Goal: Task Accomplishment & Management: Manage account settings

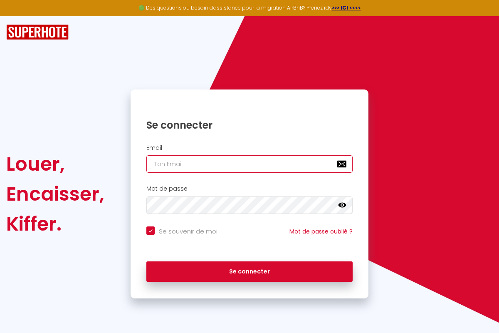
type input "[EMAIL_ADDRESS][DOMAIN_NAME]"
checkbox input "true"
type input "[EMAIL_ADDRESS][DOMAIN_NAME]"
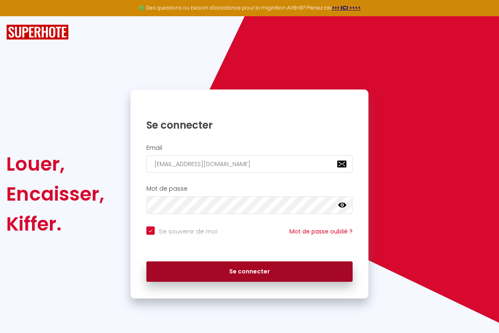
click at [250, 271] on button "Se connecter" at bounding box center [249, 271] width 206 height 21
checkbox input "true"
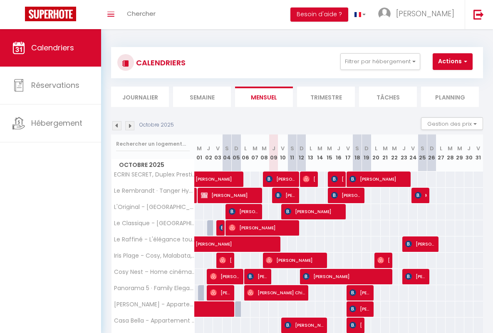
click at [202, 97] on li "Semaine" at bounding box center [202, 97] width 58 height 20
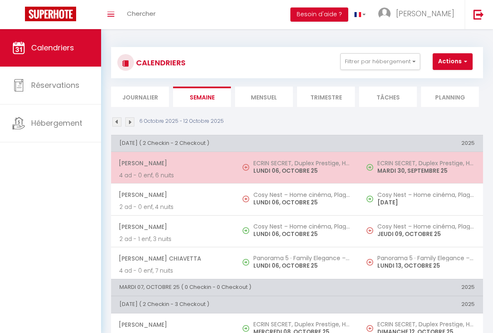
click at [171, 163] on span "[PERSON_NAME]" at bounding box center [173, 163] width 108 height 16
select select "OK"
select select "0"
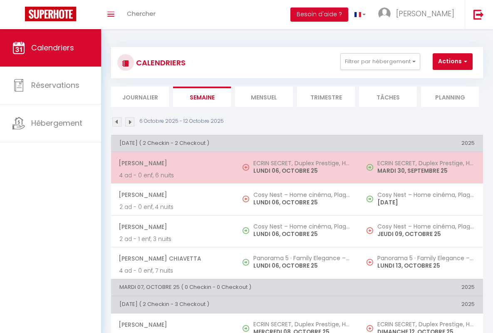
select select "1"
select select
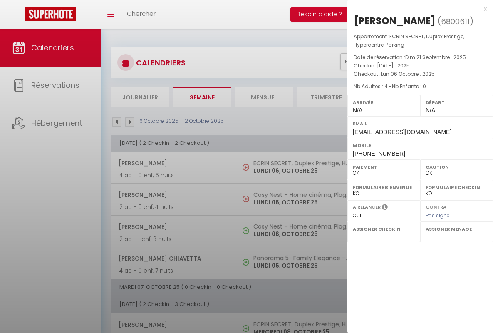
click at [417, 9] on div "x" at bounding box center [416, 9] width 139 height 10
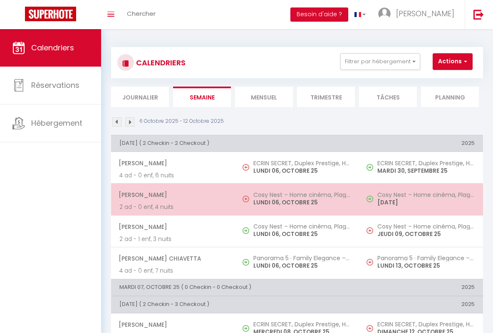
click at [171, 195] on span "[PERSON_NAME]" at bounding box center [173, 195] width 108 height 16
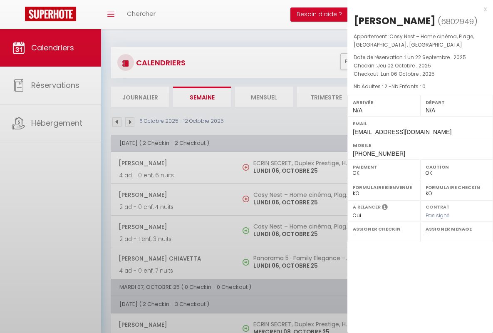
click at [417, 9] on div "x" at bounding box center [416, 9] width 139 height 10
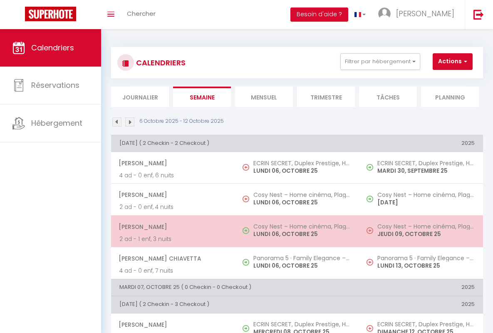
click at [171, 226] on span "[PERSON_NAME]" at bounding box center [173, 227] width 108 height 16
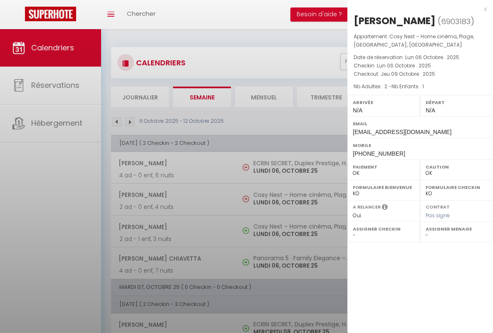
click at [417, 9] on div "x" at bounding box center [416, 9] width 139 height 10
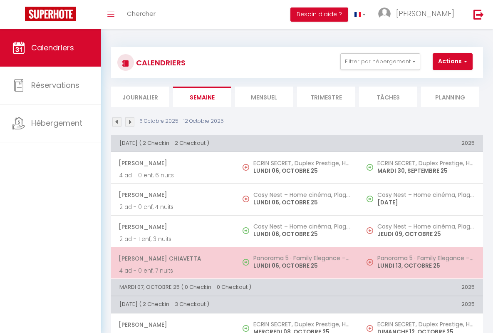
click at [171, 258] on span "[PERSON_NAME] Chiavetta" at bounding box center [173, 258] width 108 height 16
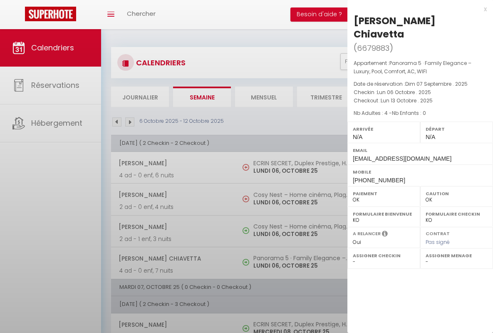
click at [417, 9] on div "x" at bounding box center [416, 9] width 139 height 10
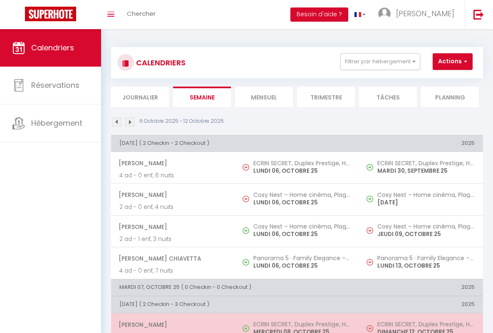
click at [171, 324] on span "[PERSON_NAME]" at bounding box center [173, 325] width 108 height 16
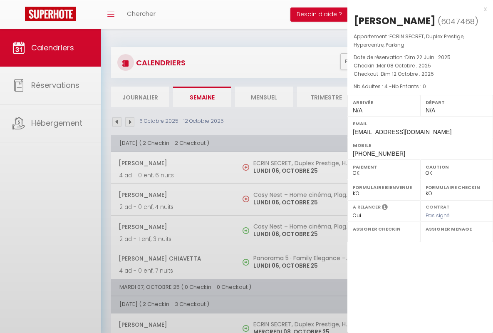
click at [417, 9] on div "x" at bounding box center [416, 9] width 139 height 10
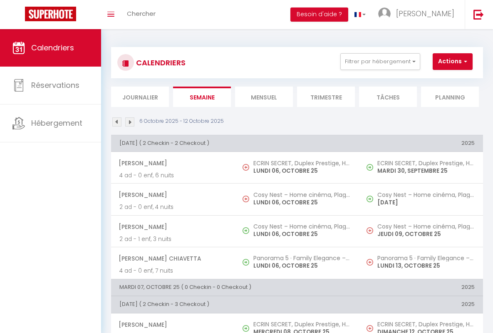
scroll to position [190, 0]
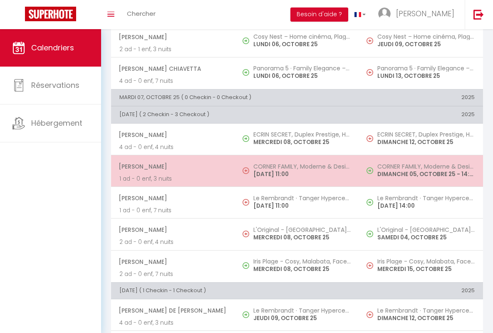
click at [171, 166] on span "[PERSON_NAME]" at bounding box center [173, 167] width 108 height 16
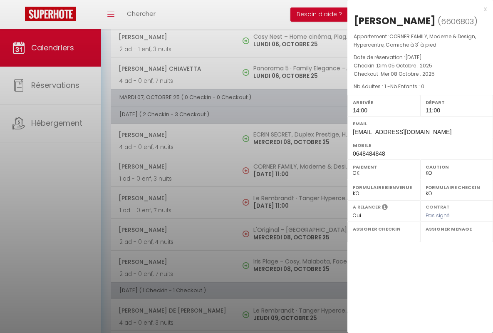
click at [417, 9] on div "x" at bounding box center [416, 9] width 139 height 10
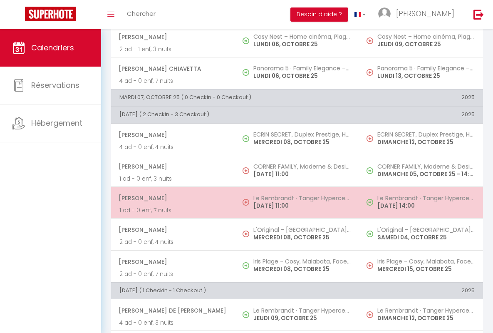
click at [171, 198] on span "[PERSON_NAME]" at bounding box center [173, 198] width 108 height 16
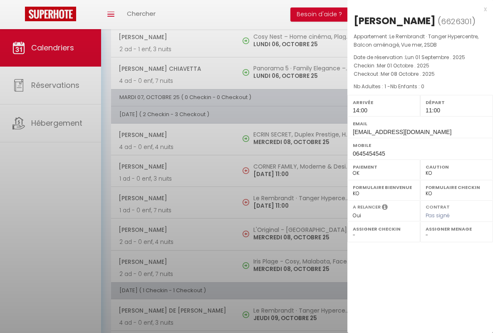
click at [417, 9] on div "x" at bounding box center [416, 9] width 139 height 10
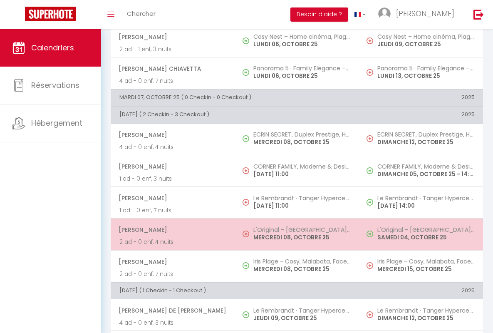
click at [171, 230] on span "[PERSON_NAME]" at bounding box center [173, 230] width 108 height 16
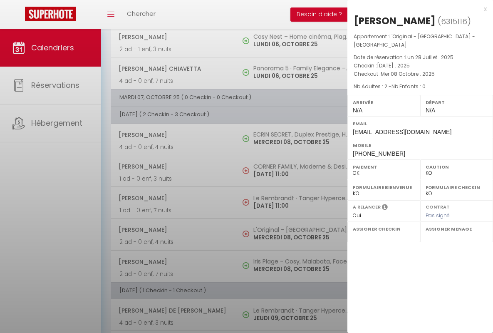
click at [417, 9] on div "x" at bounding box center [416, 9] width 139 height 10
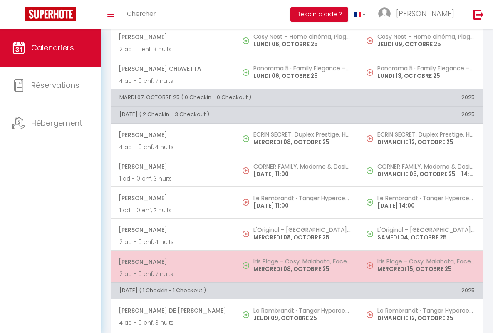
click at [171, 261] on span "[PERSON_NAME]" at bounding box center [173, 262] width 108 height 16
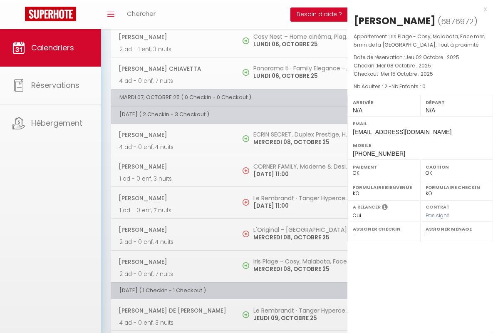
click at [417, 9] on div "x" at bounding box center [416, 9] width 139 height 10
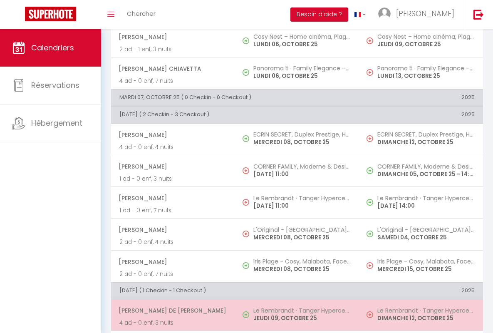
click at [171, 310] on span "[PERSON_NAME] De [PERSON_NAME]" at bounding box center [173, 310] width 108 height 16
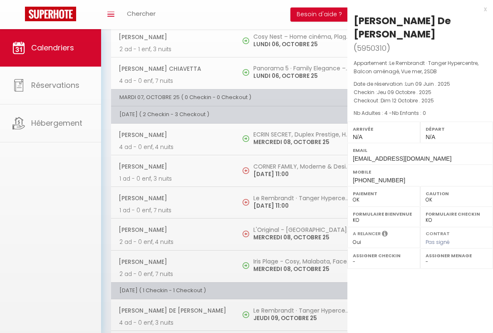
click at [417, 9] on div "x" at bounding box center [416, 9] width 139 height 10
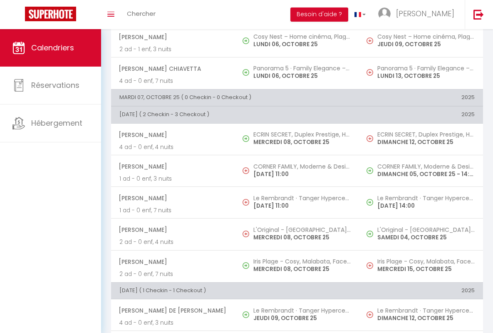
scroll to position [365, 0]
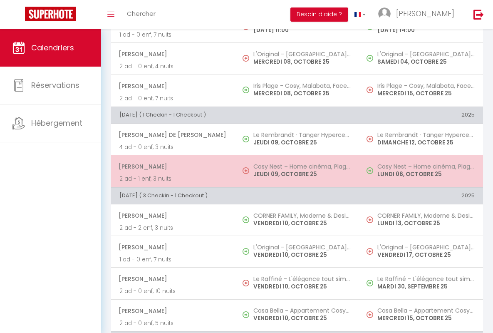
click at [171, 166] on span "[PERSON_NAME]" at bounding box center [173, 167] width 108 height 16
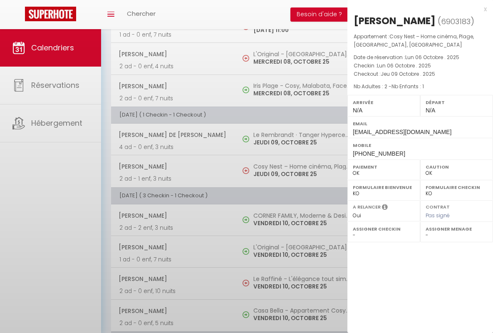
click at [417, 9] on div "x" at bounding box center [416, 9] width 139 height 10
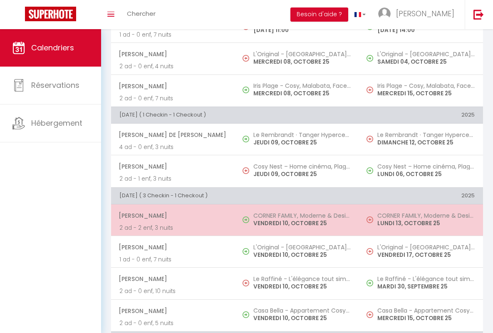
click at [171, 216] on span "[PERSON_NAME]" at bounding box center [173, 216] width 108 height 16
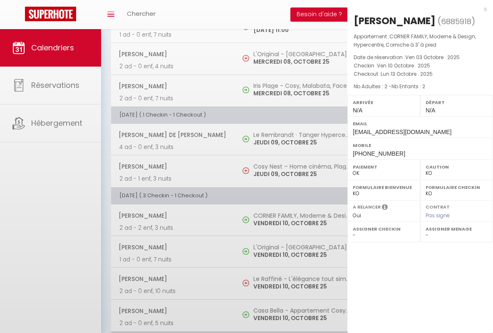
click at [417, 9] on div "x" at bounding box center [416, 9] width 139 height 10
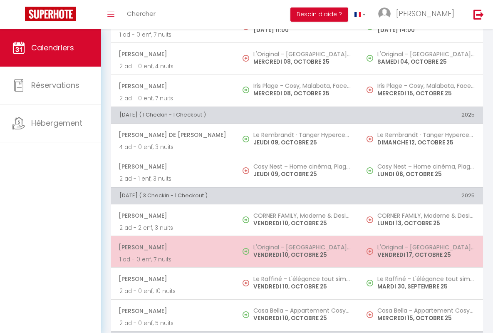
click at [171, 247] on span "[PERSON_NAME]" at bounding box center [173, 247] width 108 height 16
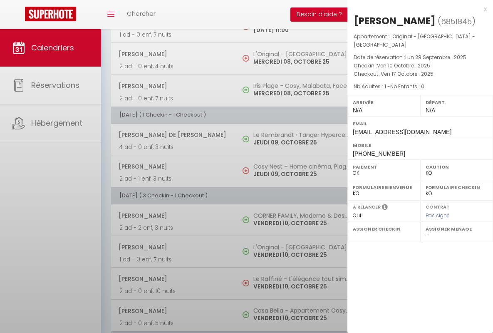
click at [417, 9] on div "x" at bounding box center [416, 9] width 139 height 10
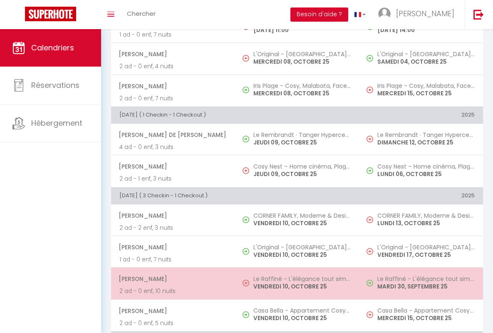
click at [171, 279] on span "[PERSON_NAME]" at bounding box center [173, 279] width 108 height 16
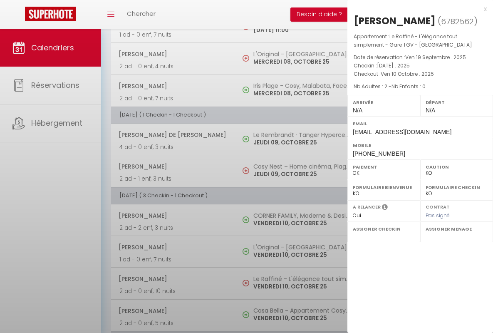
click at [417, 9] on div "x" at bounding box center [416, 9] width 139 height 10
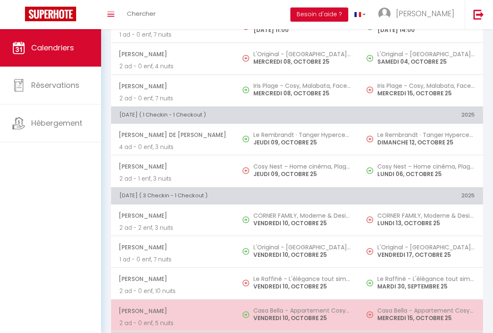
click at [171, 310] on span "[PERSON_NAME]" at bounding box center [173, 311] width 108 height 16
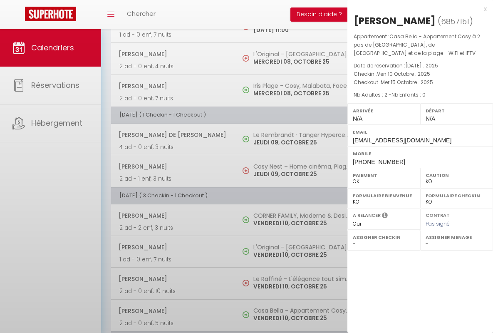
click at [417, 9] on div "x" at bounding box center [416, 9] width 139 height 10
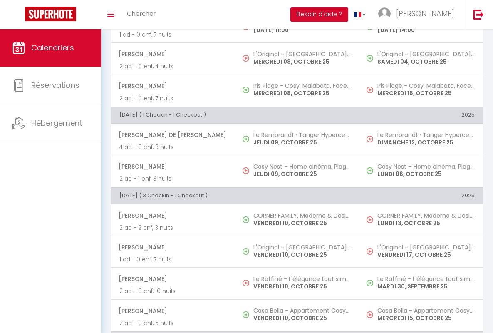
scroll to position [573, 0]
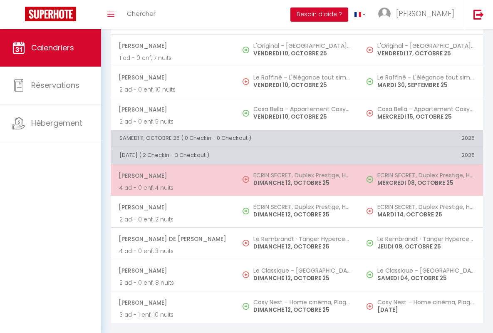
click at [171, 169] on span "[PERSON_NAME]" at bounding box center [173, 176] width 108 height 16
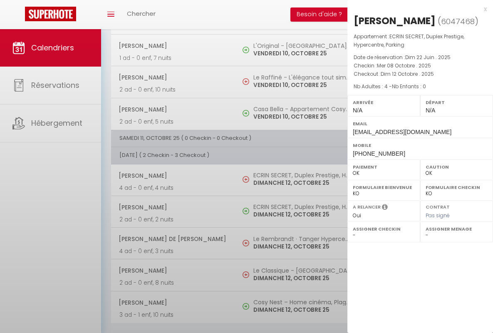
click at [417, 9] on div "x" at bounding box center [416, 9] width 139 height 10
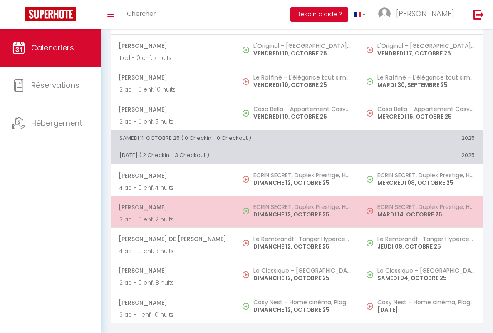
click at [171, 201] on span "[PERSON_NAME]" at bounding box center [173, 207] width 108 height 16
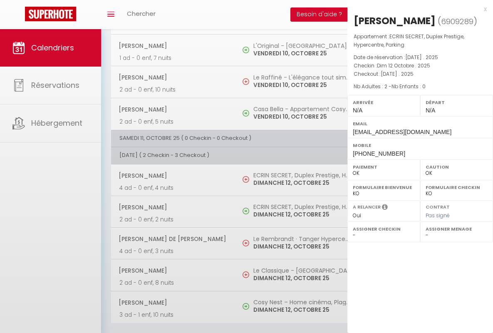
click at [417, 9] on div "x" at bounding box center [416, 9] width 139 height 10
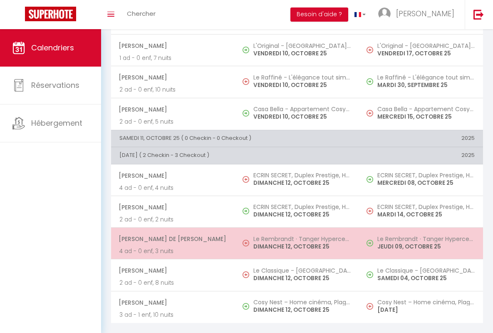
click at [171, 233] on span "[PERSON_NAME] De [PERSON_NAME]" at bounding box center [173, 239] width 108 height 16
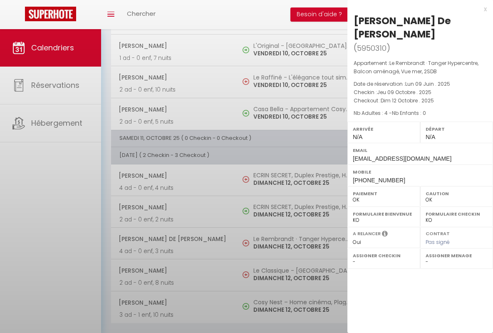
click at [417, 9] on div "x" at bounding box center [416, 9] width 139 height 10
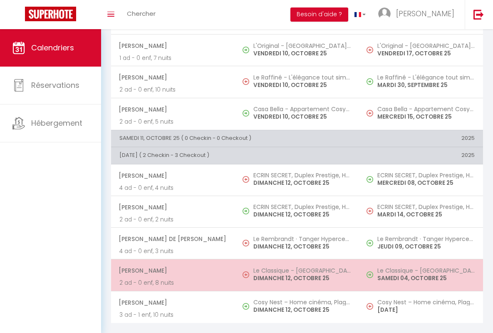
click at [171, 264] on span "[PERSON_NAME]" at bounding box center [173, 271] width 108 height 16
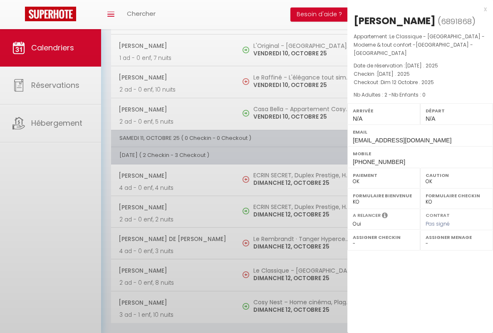
click at [417, 9] on div "x" at bounding box center [416, 9] width 139 height 10
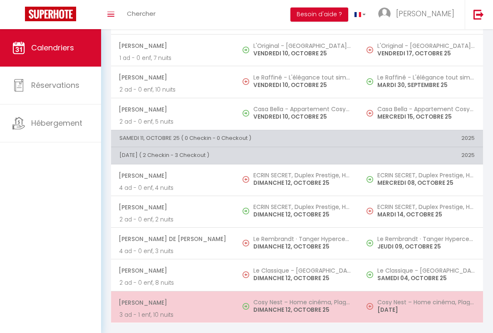
click at [171, 296] on span "[PERSON_NAME]" at bounding box center [173, 303] width 108 height 16
select select "KO"
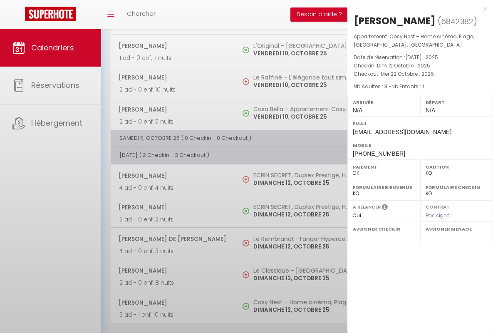
click at [417, 9] on div "x" at bounding box center [416, 9] width 139 height 10
